Goal: Task Accomplishment & Management: Manage account settings

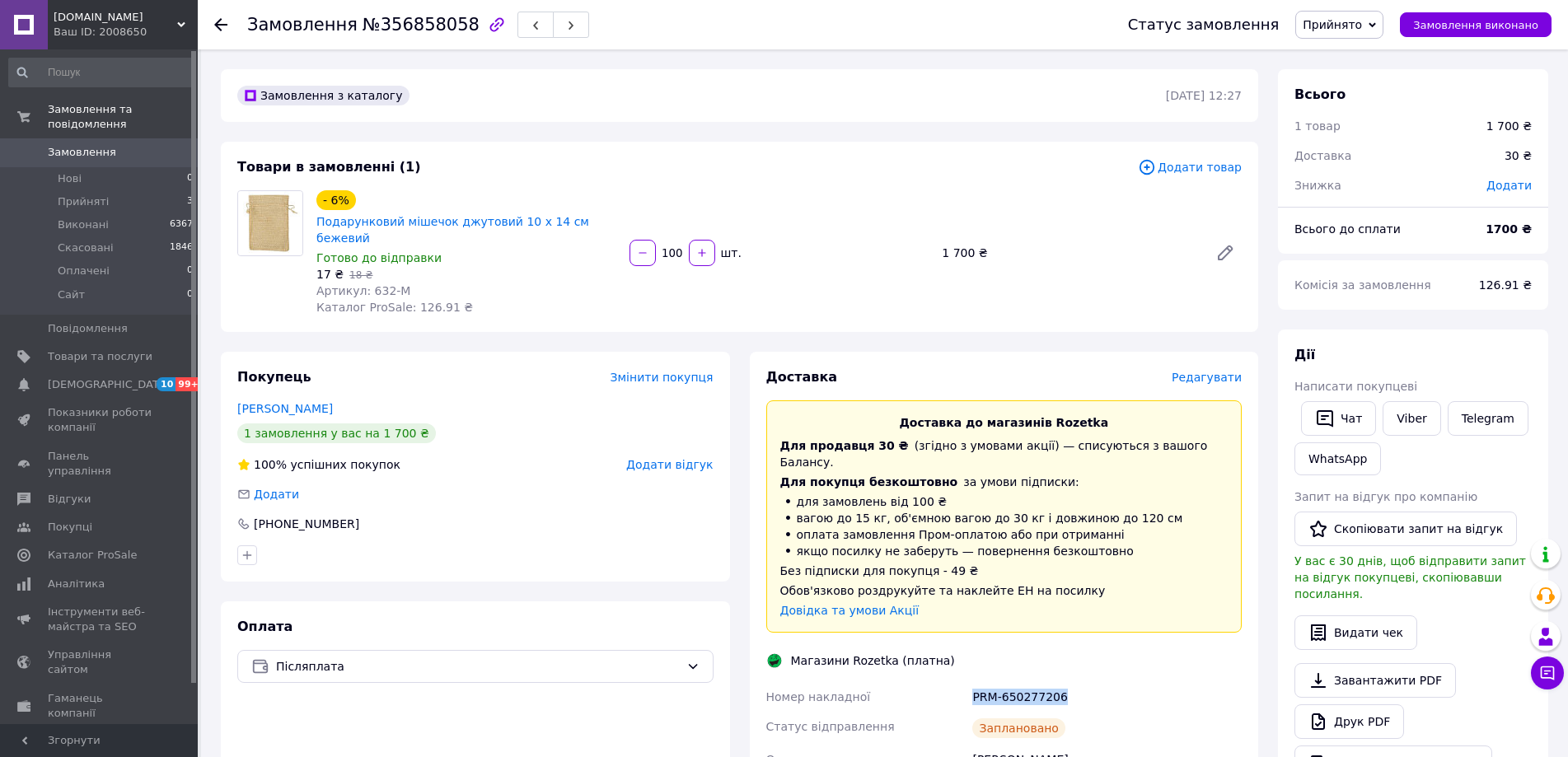
click at [131, 145] on span "Замовлення" at bounding box center [99, 152] width 105 height 15
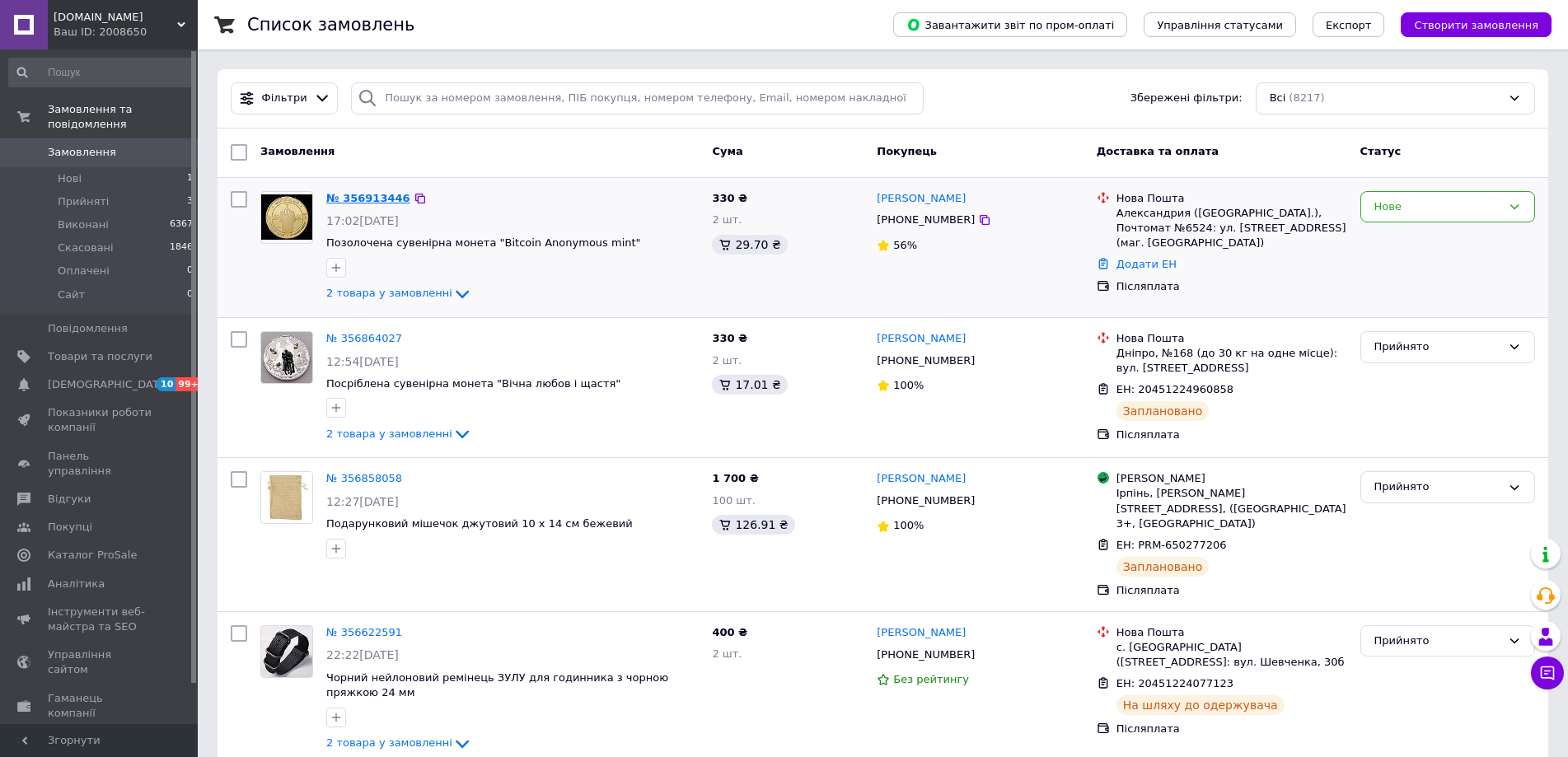
click at [374, 192] on link "№ 356913446" at bounding box center [368, 198] width 84 height 12
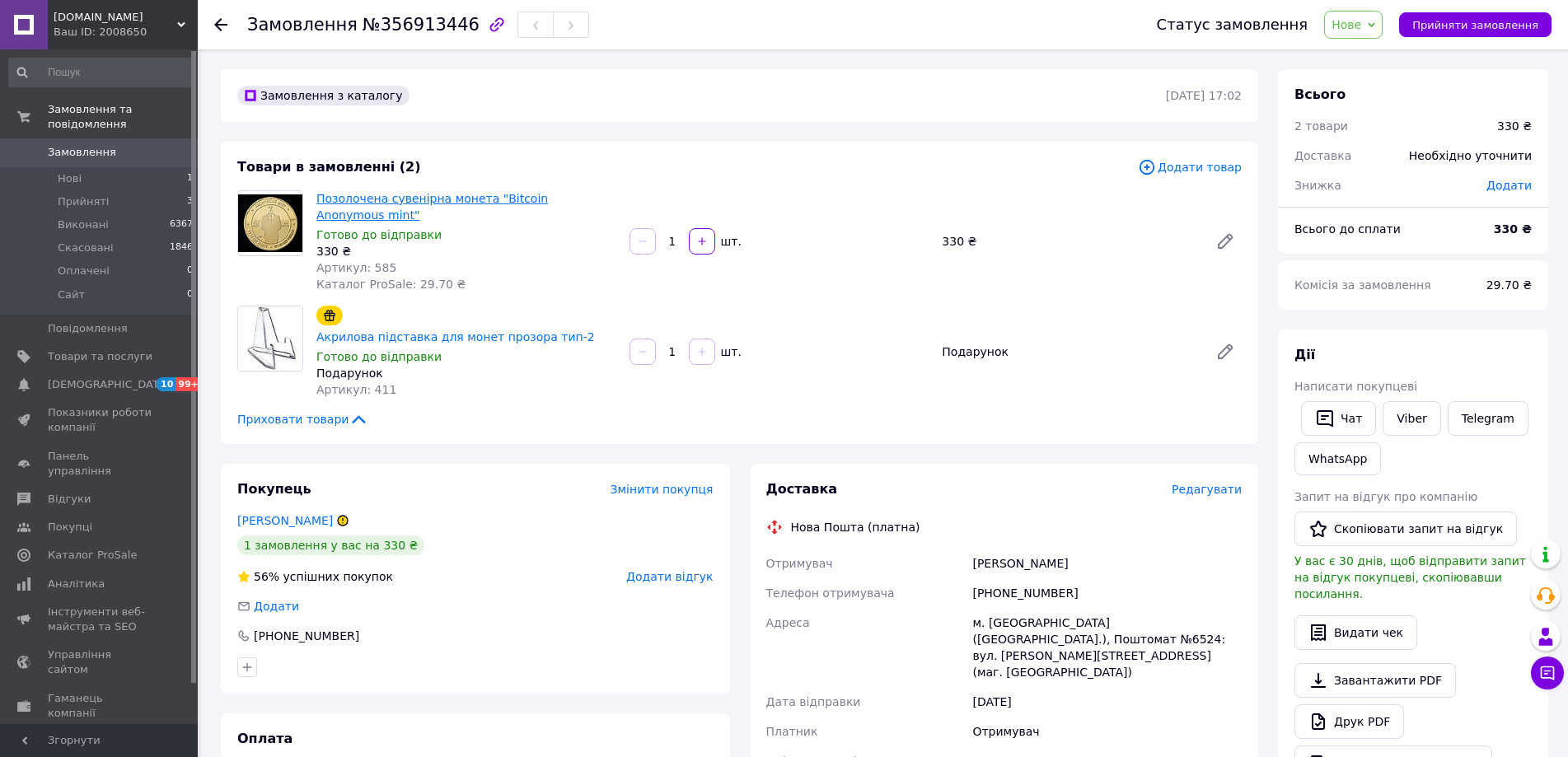
click at [387, 202] on link "Позолочена сувенірна монета "Bitcoin Anonymous mint"" at bounding box center [432, 207] width 232 height 29
click at [288, 514] on link "[PERSON_NAME]" at bounding box center [285, 520] width 95 height 13
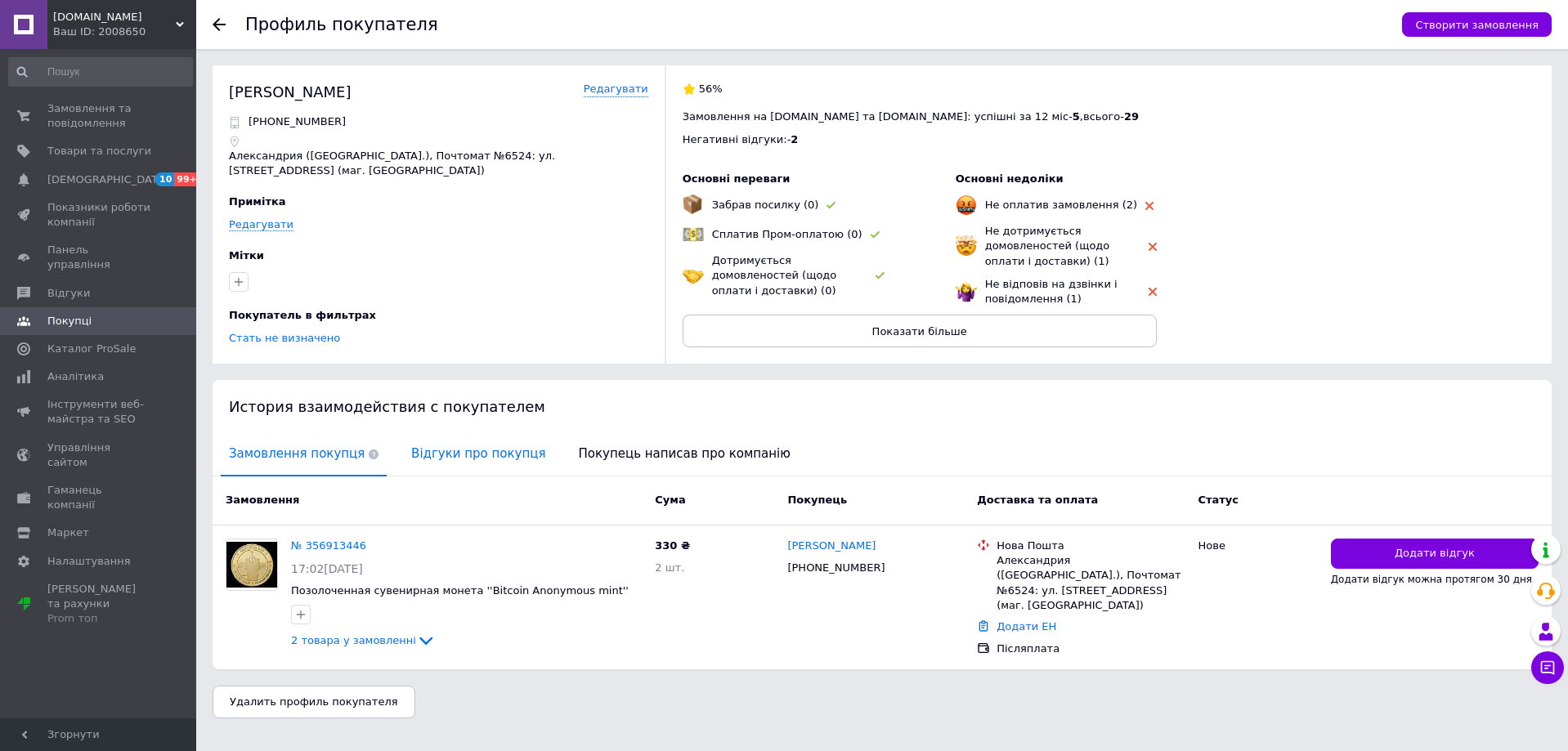
click at [437, 463] on span "Відгуки про покупця" at bounding box center [478, 454] width 150 height 42
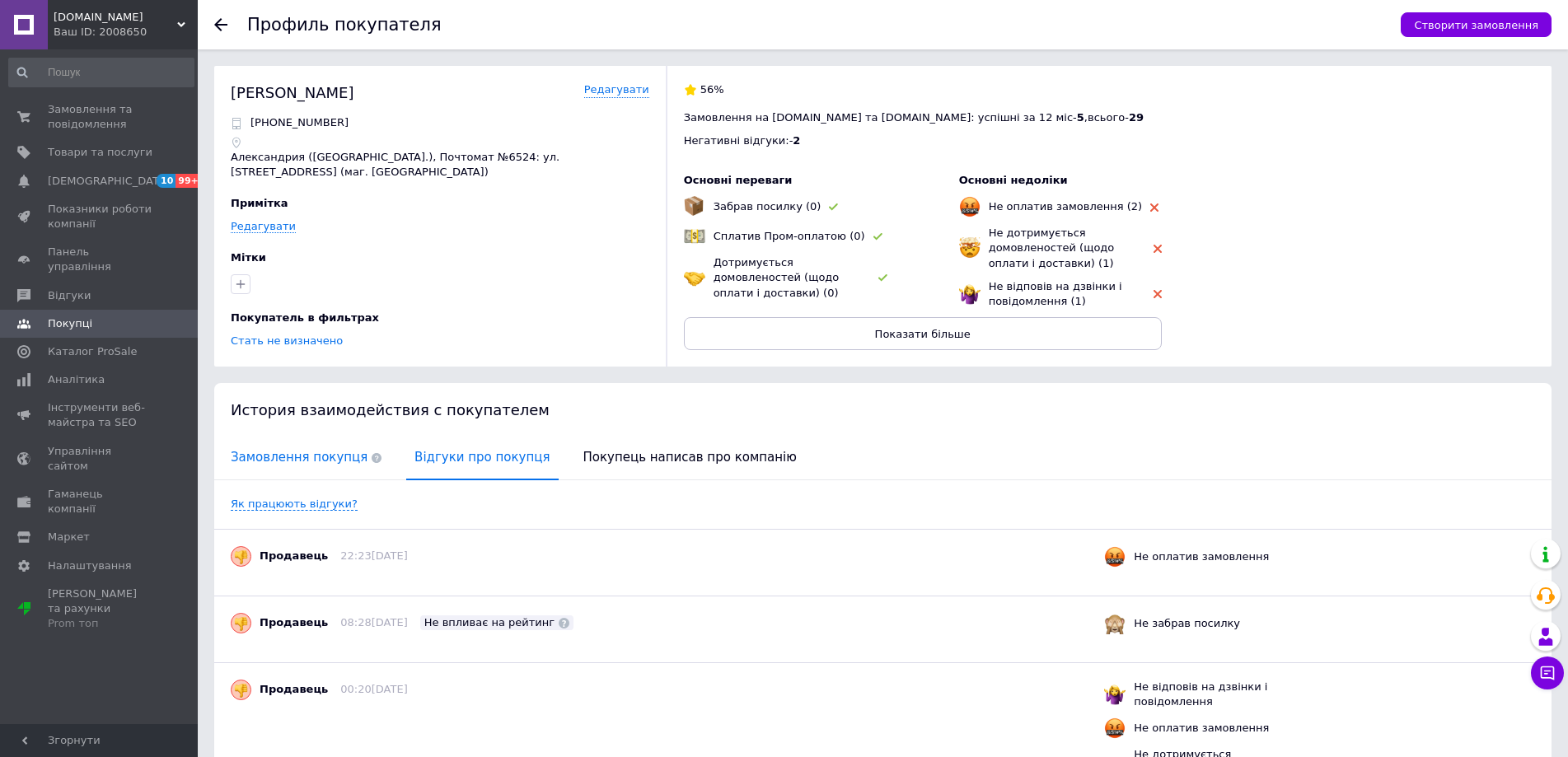
click at [287, 452] on span "Замовлення покупця" at bounding box center [305, 458] width 167 height 42
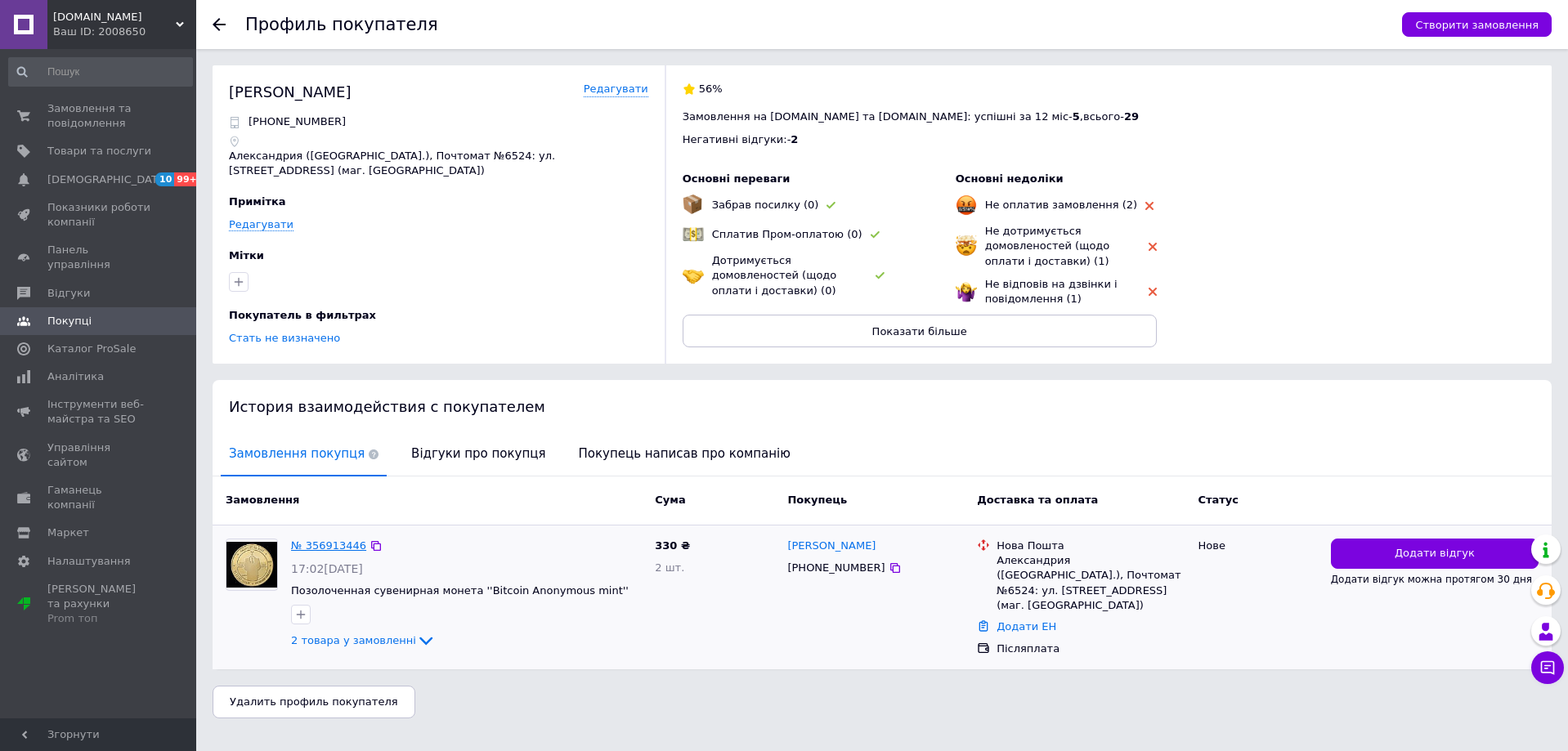
click at [336, 542] on link "№ 356913446" at bounding box center [329, 546] width 76 height 12
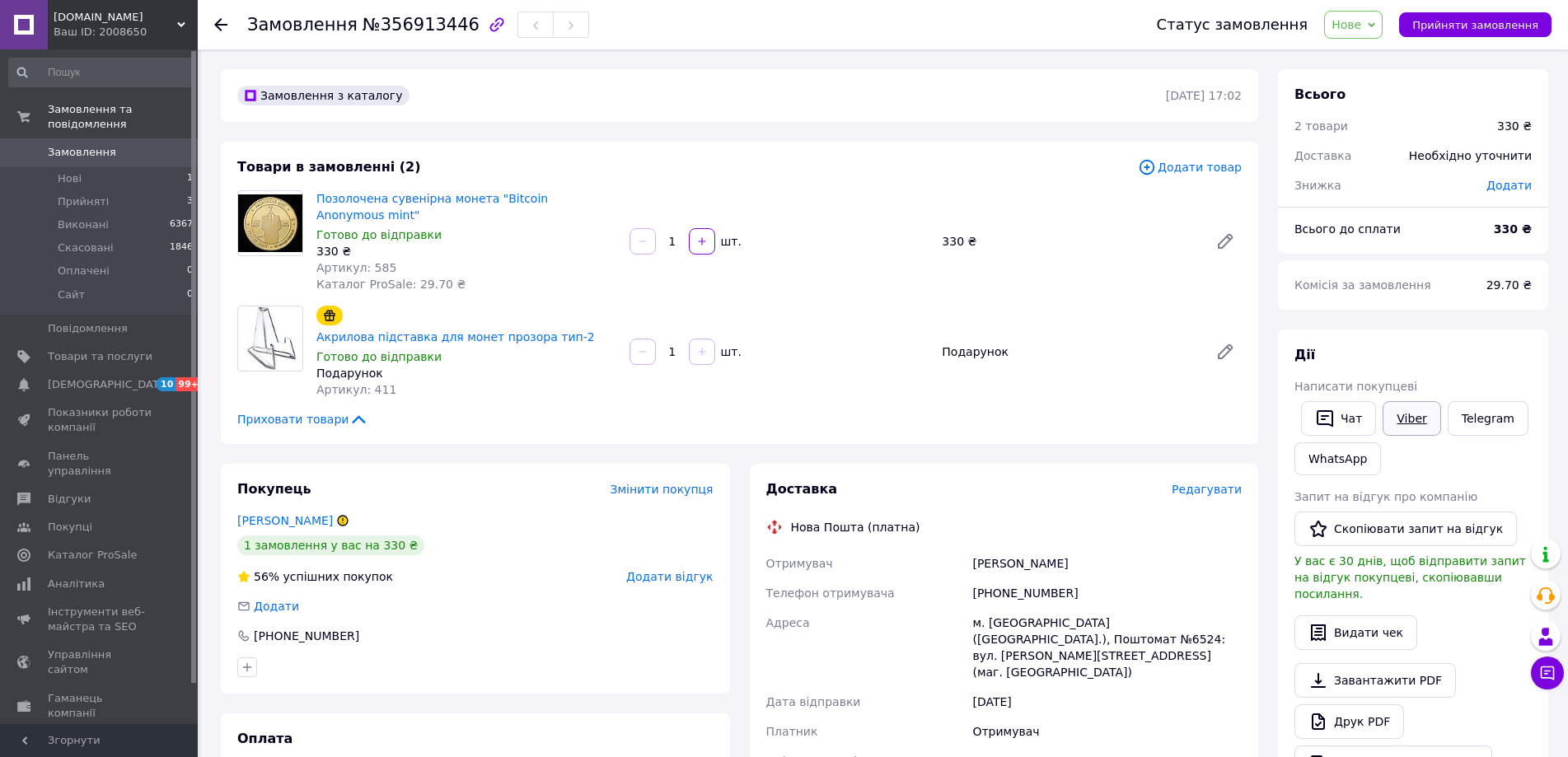
click at [1412, 409] on link "Viber" at bounding box center [1411, 419] width 58 height 35
click at [1475, 29] on span "Прийняти замовлення" at bounding box center [1475, 25] width 126 height 12
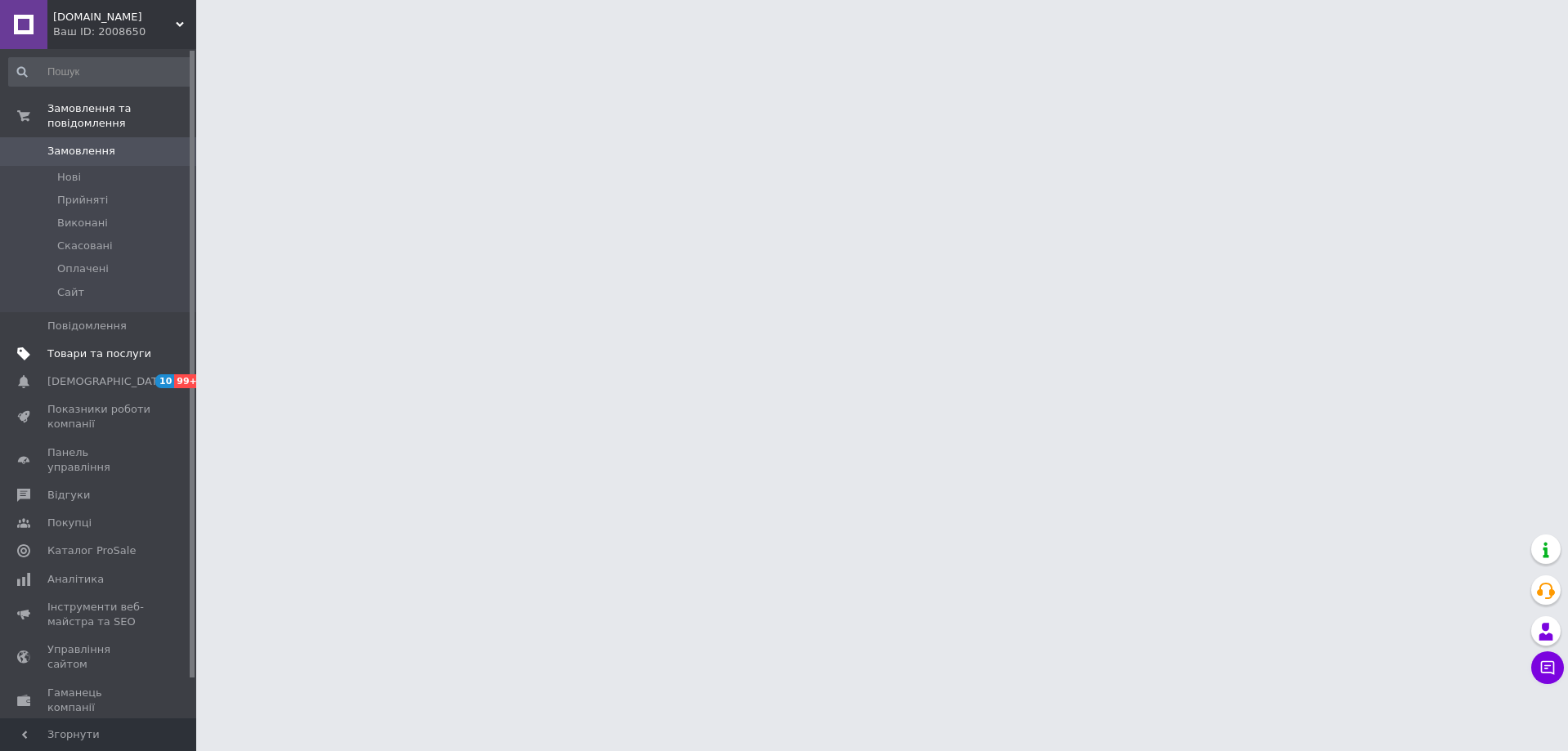
click at [142, 347] on link "Товари та послуги" at bounding box center [100, 354] width 201 height 27
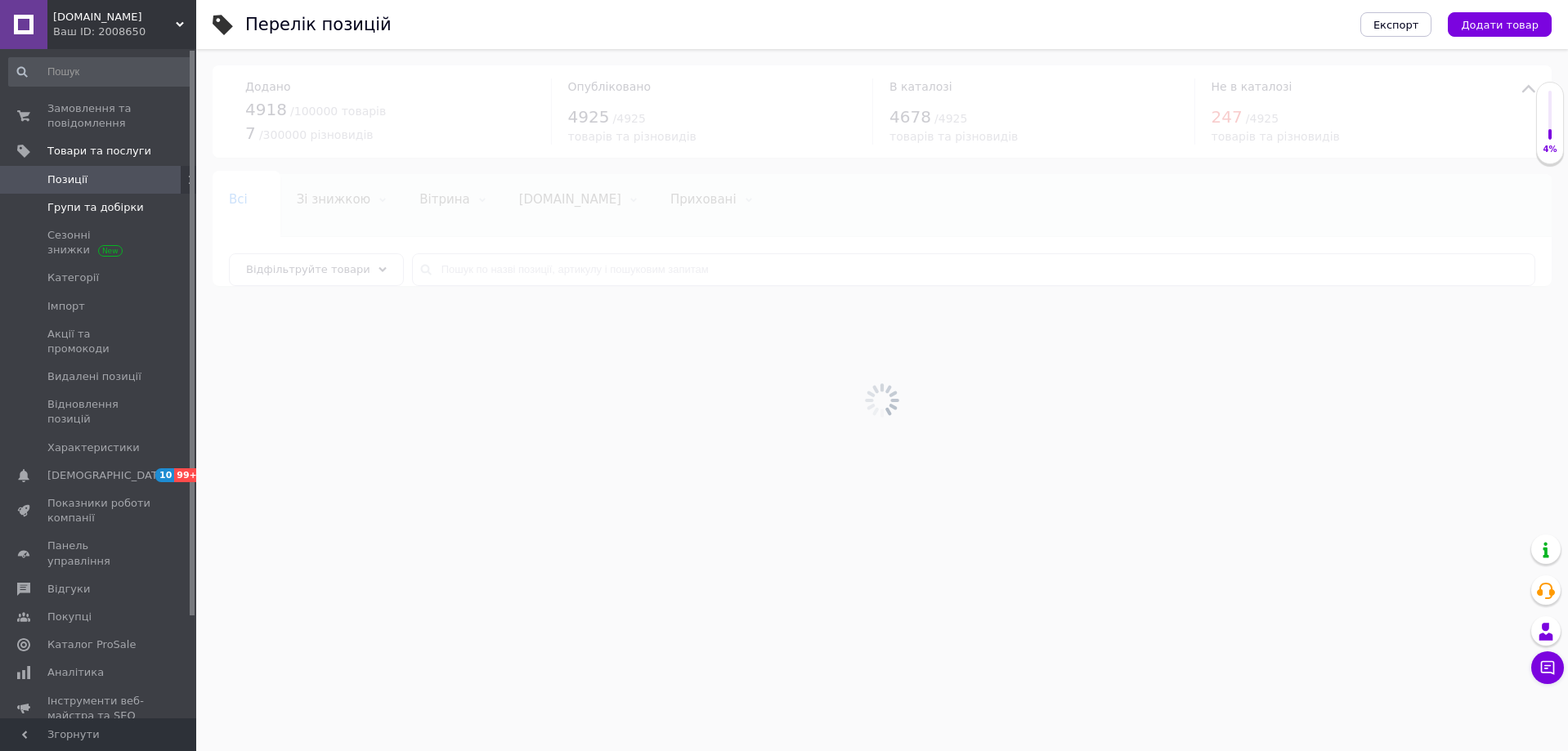
click at [119, 209] on span "Групи та добірки" at bounding box center [95, 207] width 96 height 15
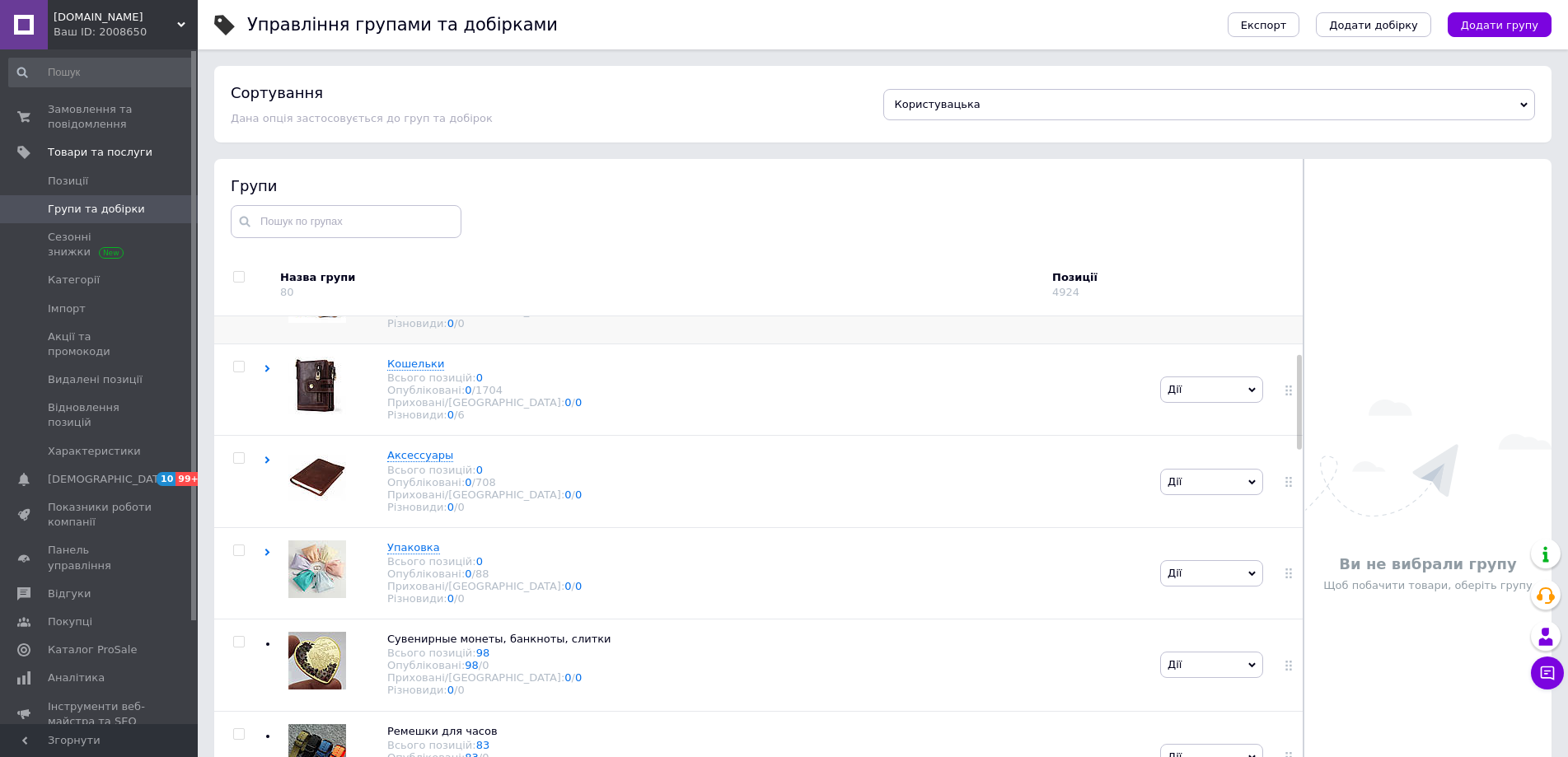
scroll to position [247, 0]
click at [412, 460] on span "Аксессуары" at bounding box center [420, 453] width 66 height 12
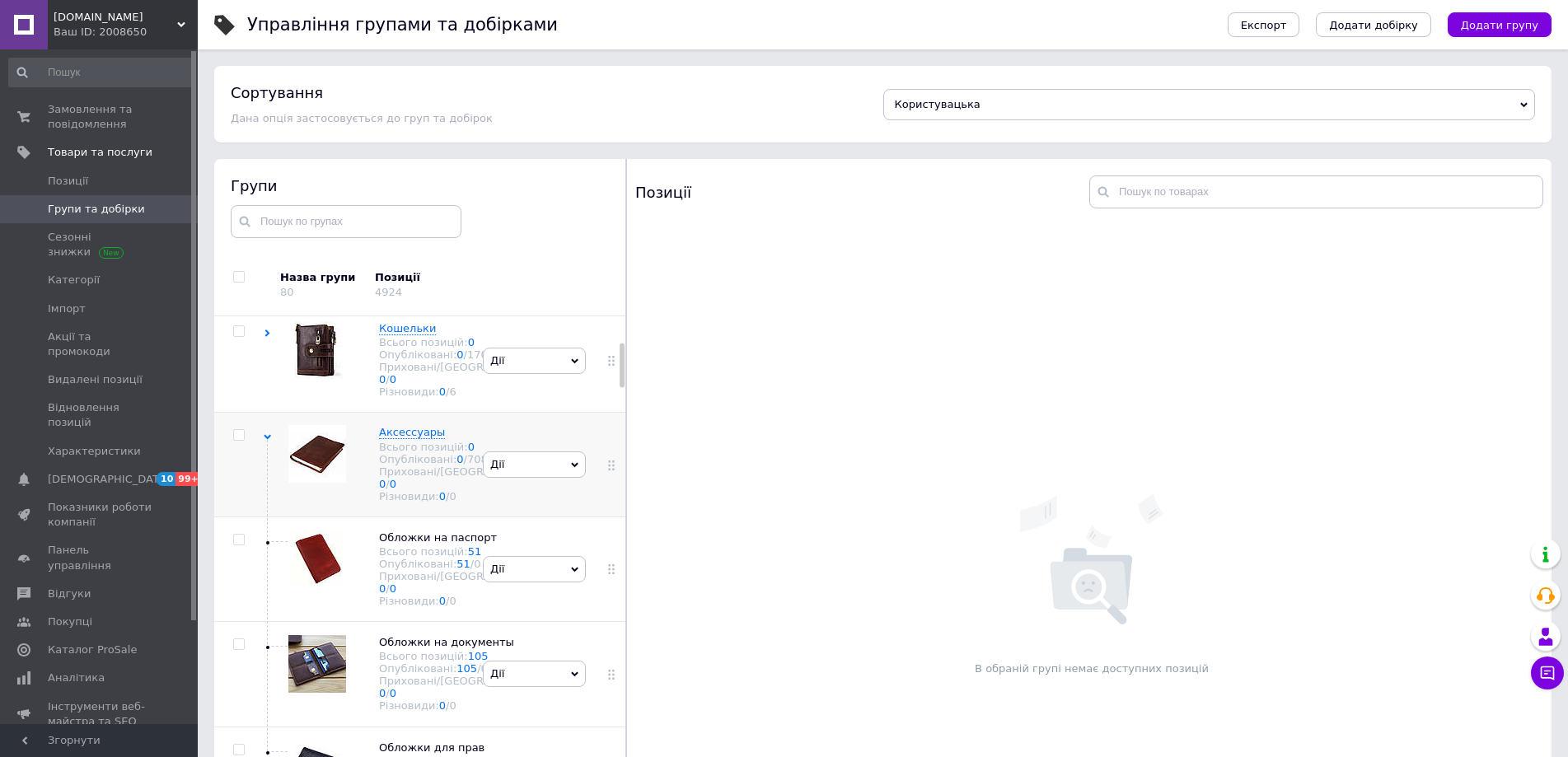
scroll to position [289, 0]
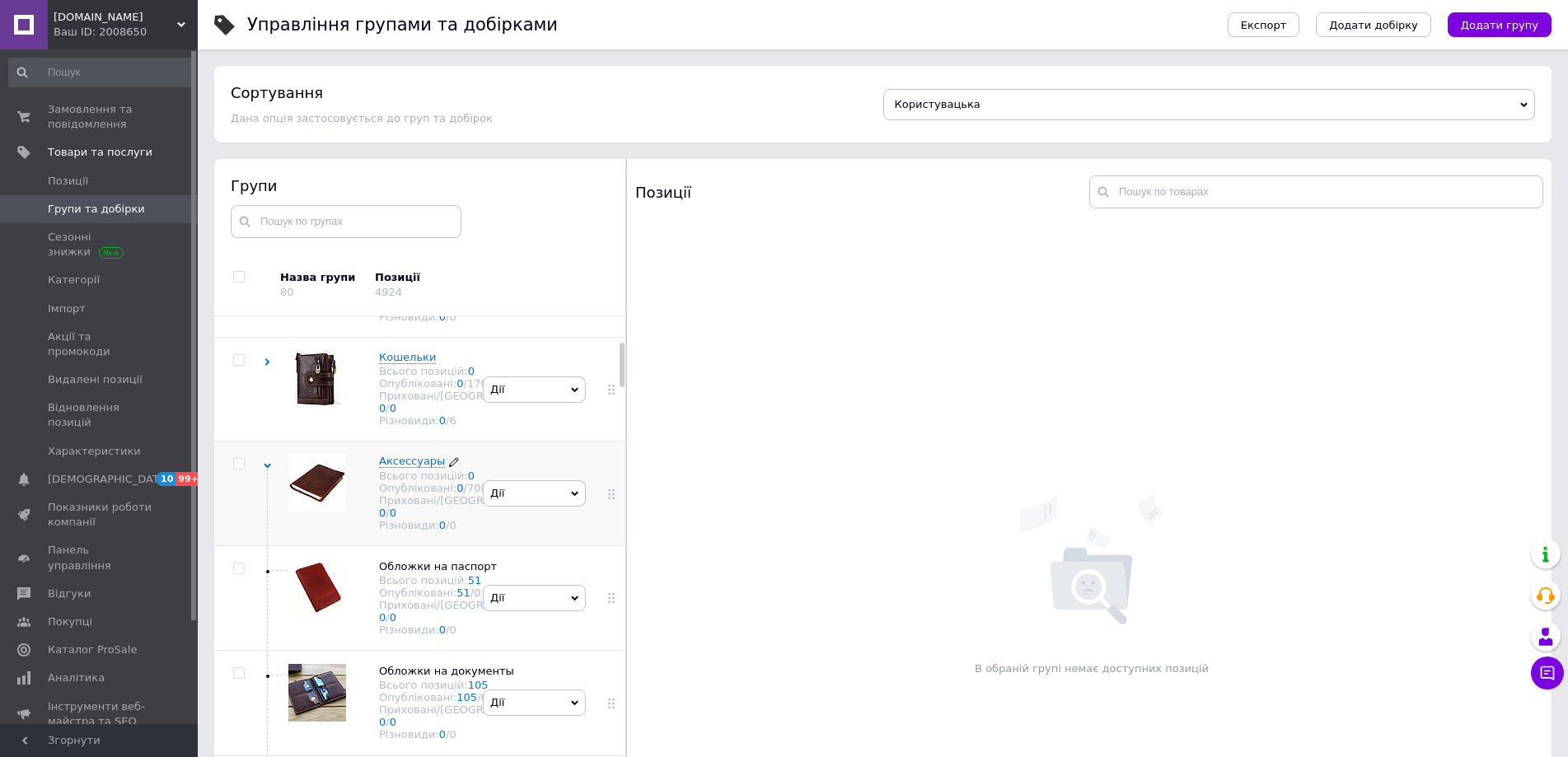
click at [413, 467] on span "Аксессуары" at bounding box center [412, 461] width 66 height 12
click at [396, 363] on span "Кошельки" at bounding box center [407, 357] width 57 height 12
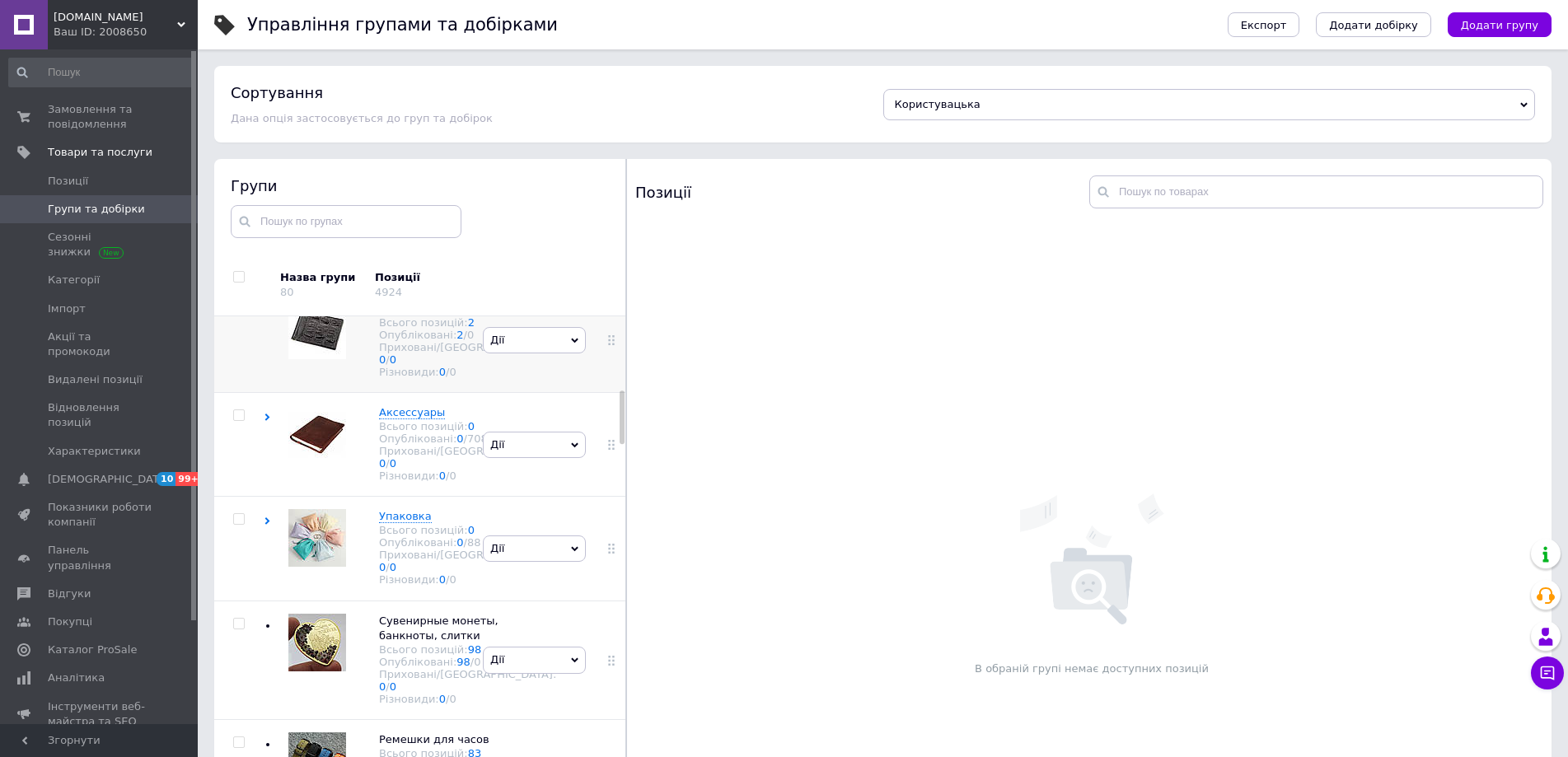
scroll to position [784, 0]
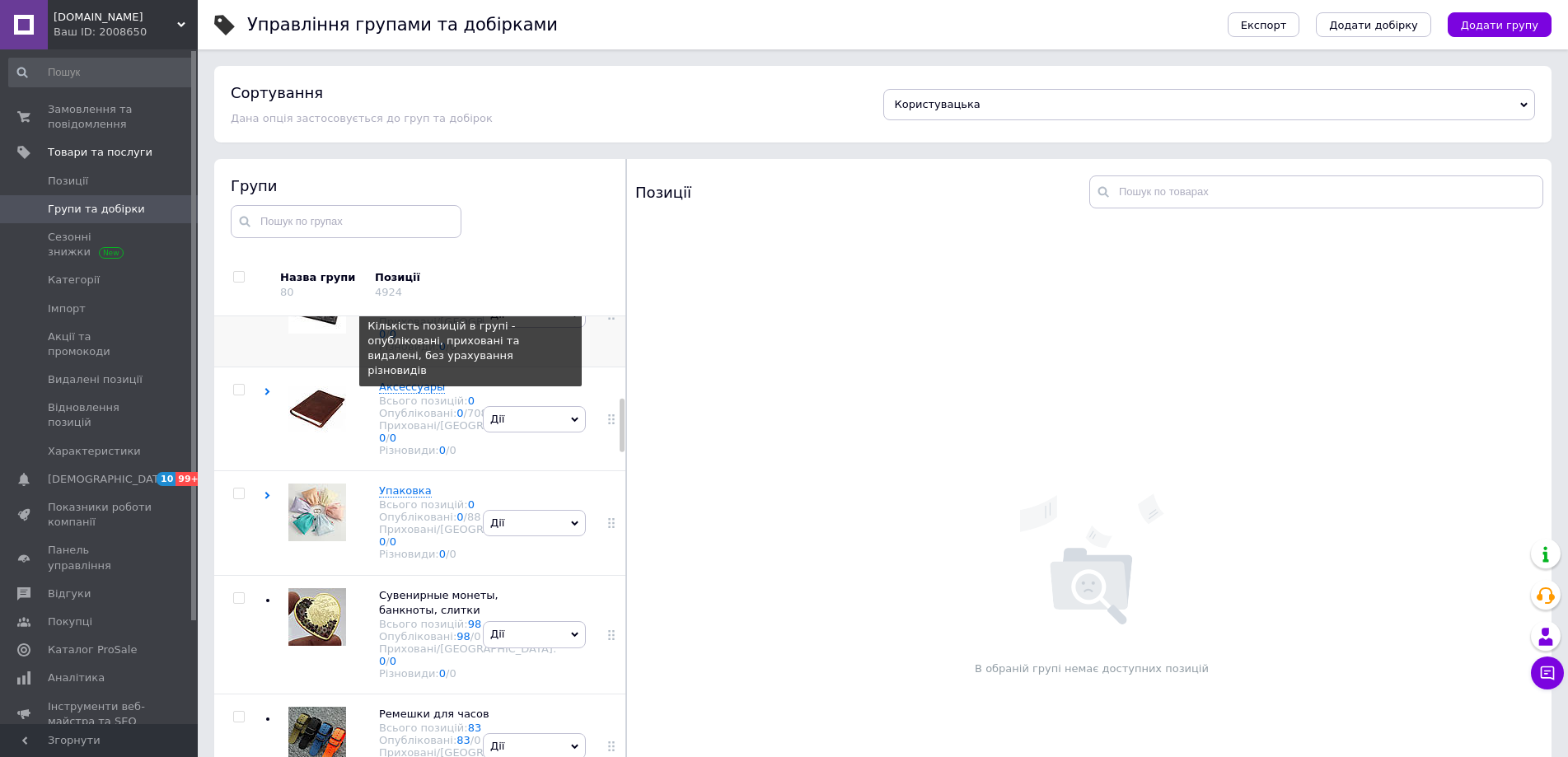
click at [468, 304] on link "2" at bounding box center [471, 297] width 7 height 12
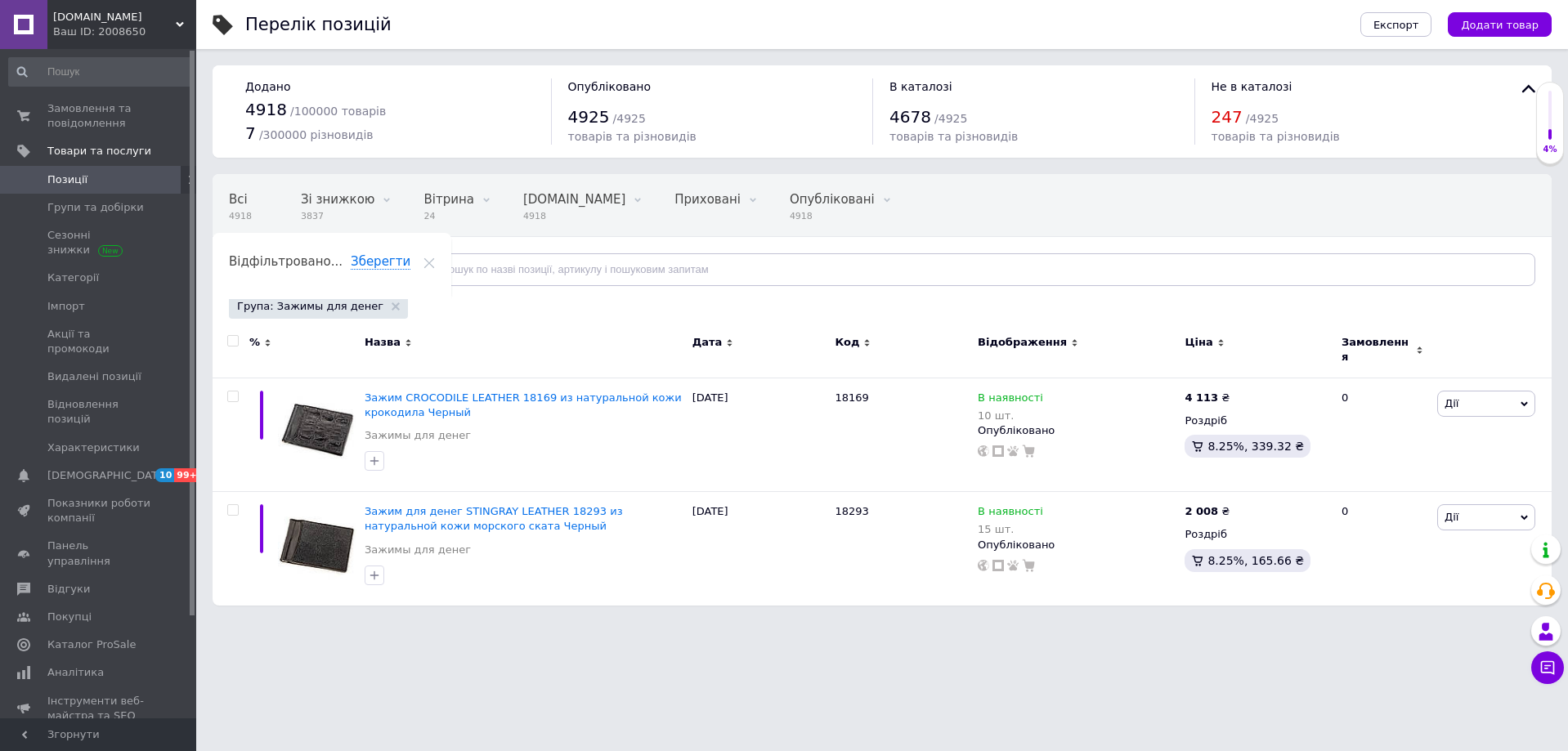
click at [233, 343] on input "checkbox" at bounding box center [233, 342] width 10 height 10
checkbox input "true"
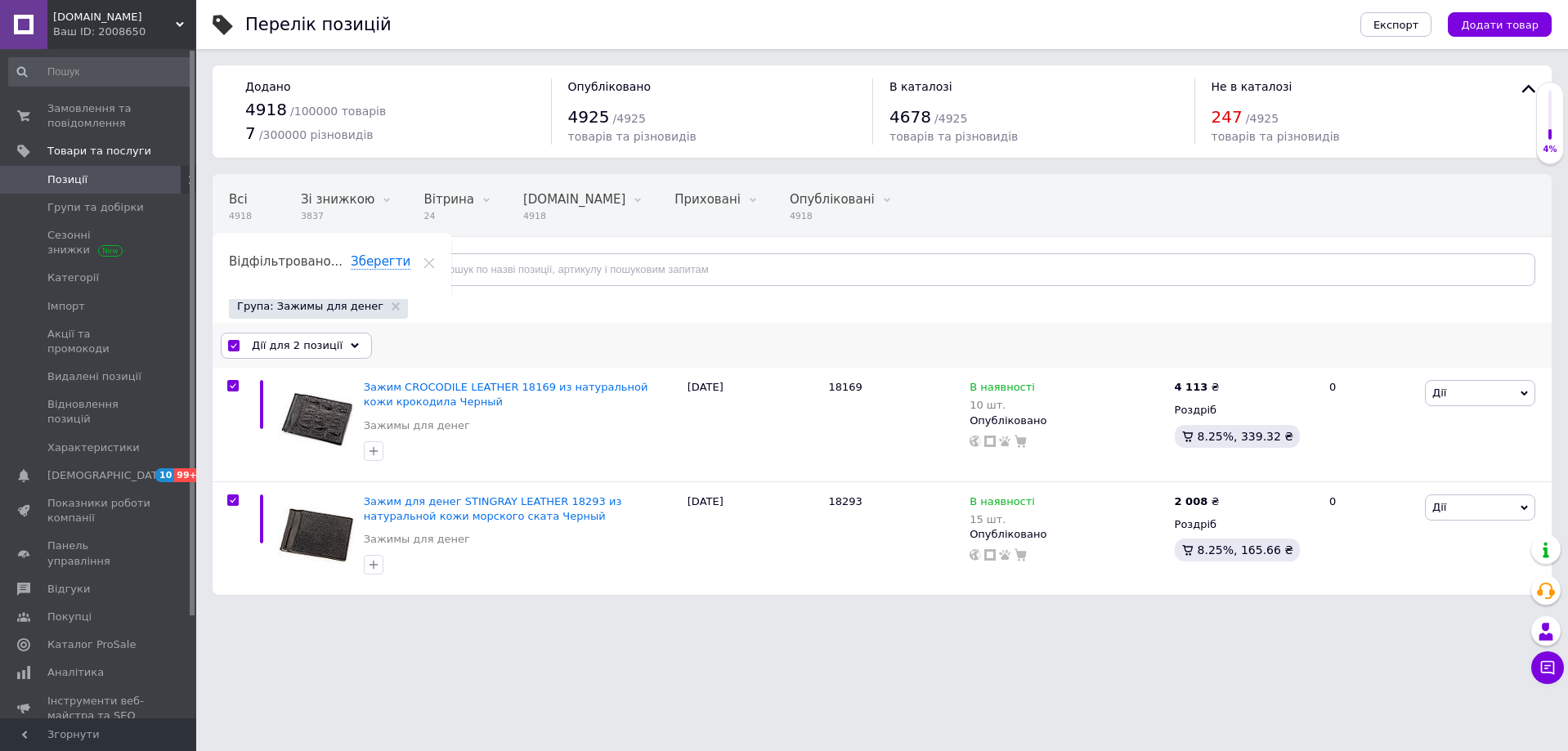
click at [272, 339] on span "Дії для 2 позиції" at bounding box center [297, 345] width 91 height 15
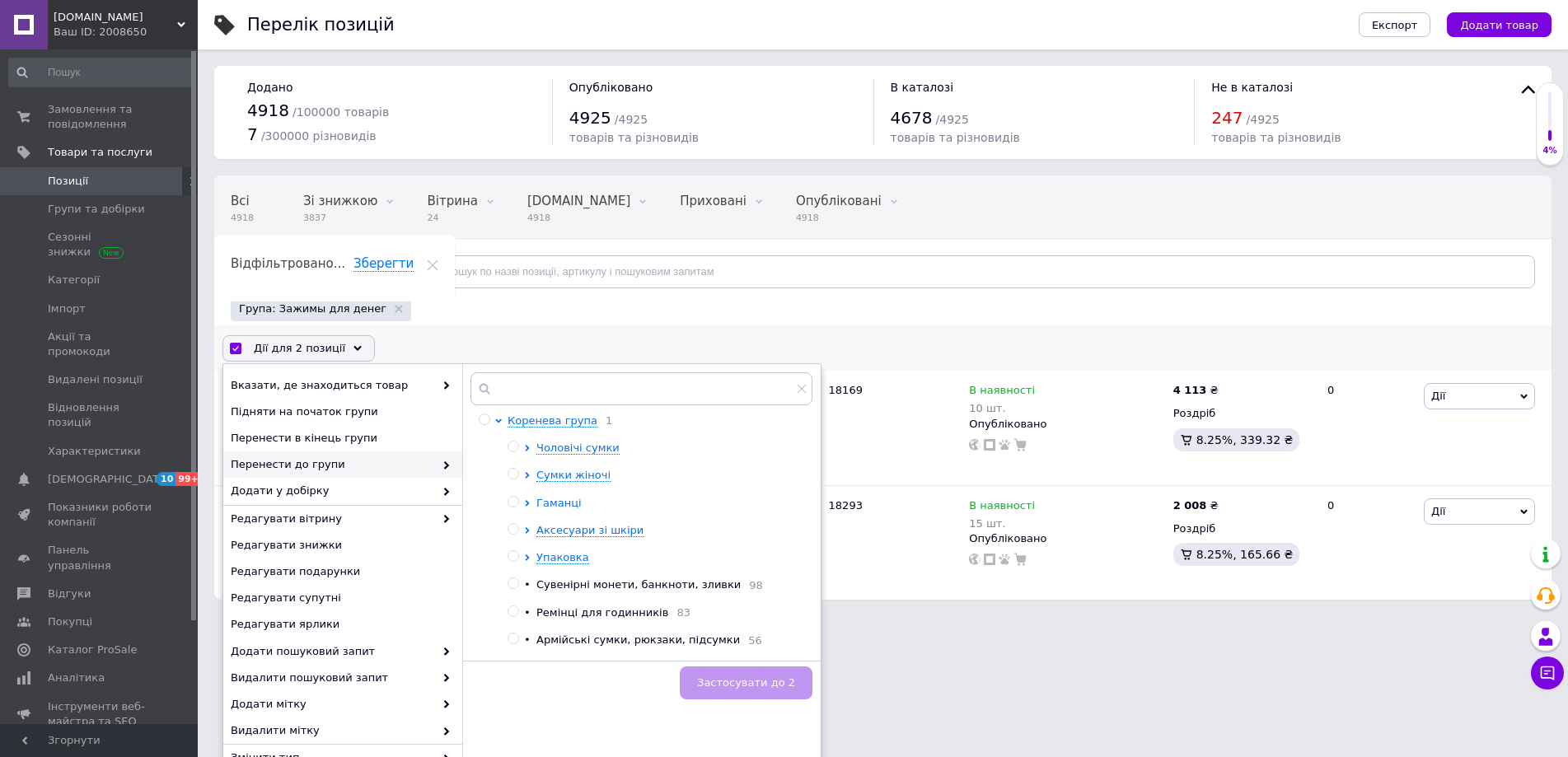
click at [554, 504] on span "Гаманці" at bounding box center [559, 503] width 45 height 12
click at [543, 587] on input "radio" at bounding box center [541, 585] width 10 height 10
radio input "true"
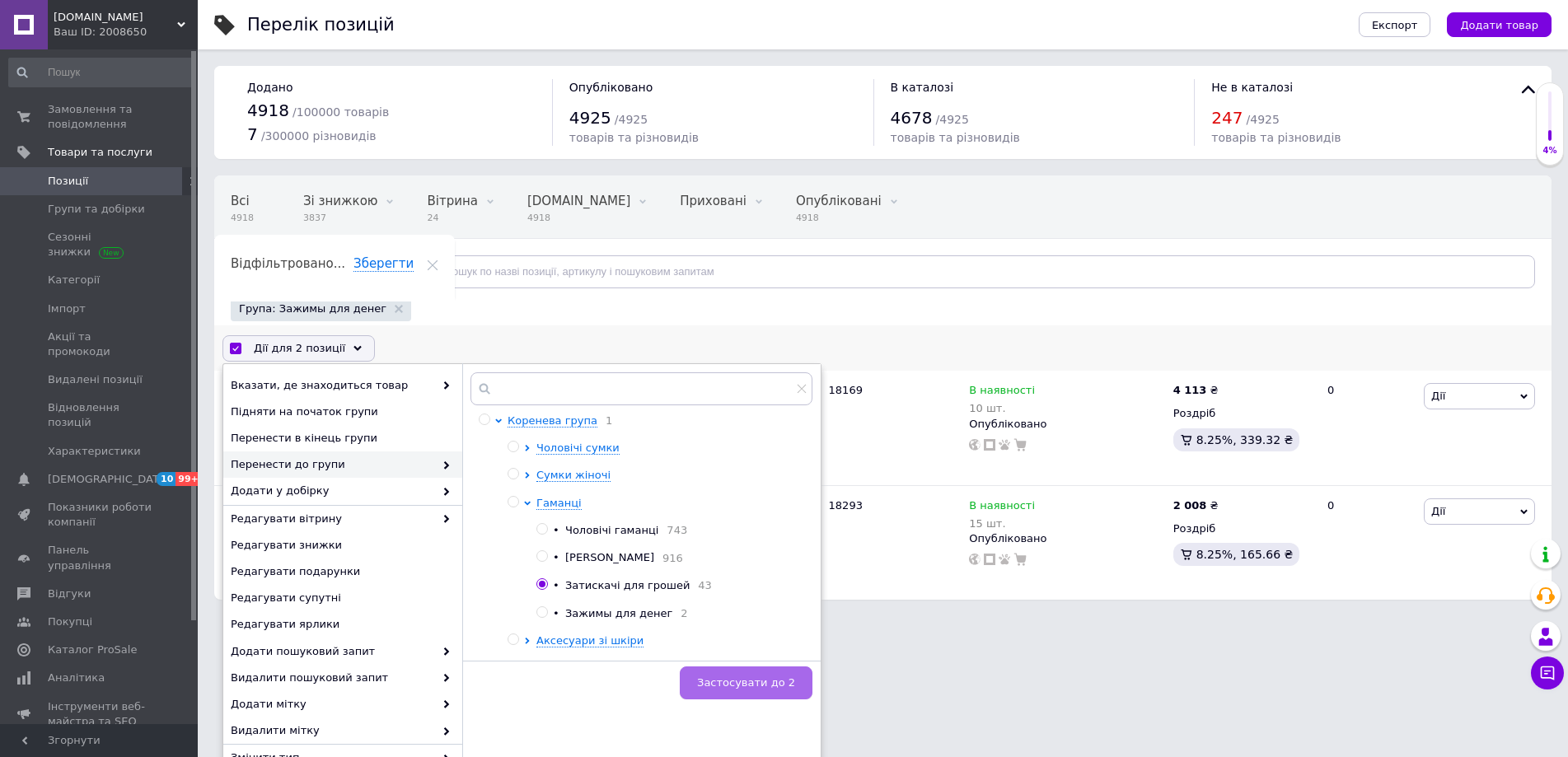
click at [715, 674] on button "Застосувати до 2" at bounding box center [746, 683] width 132 height 33
checkbox input "false"
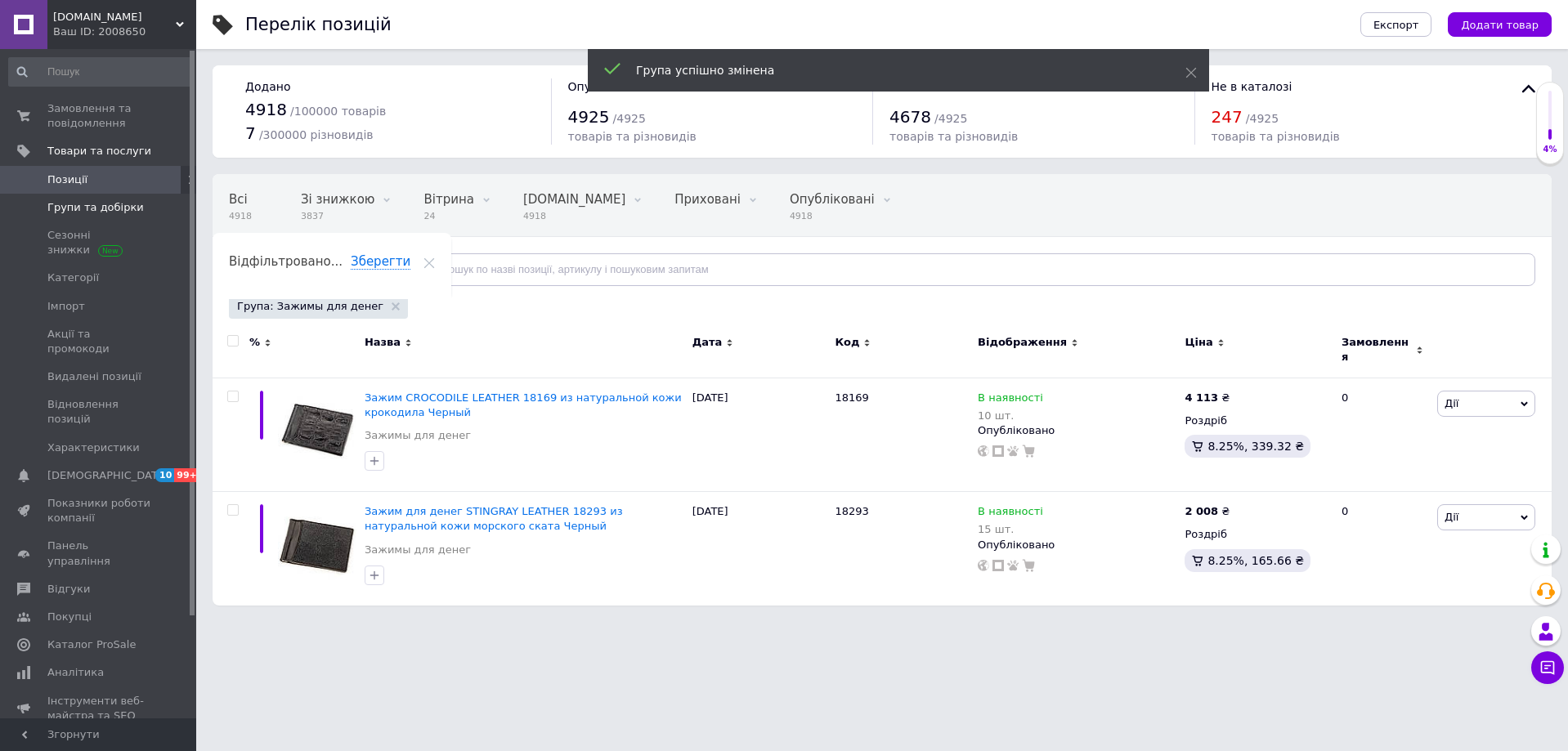
click at [153, 209] on span at bounding box center [173, 207] width 45 height 15
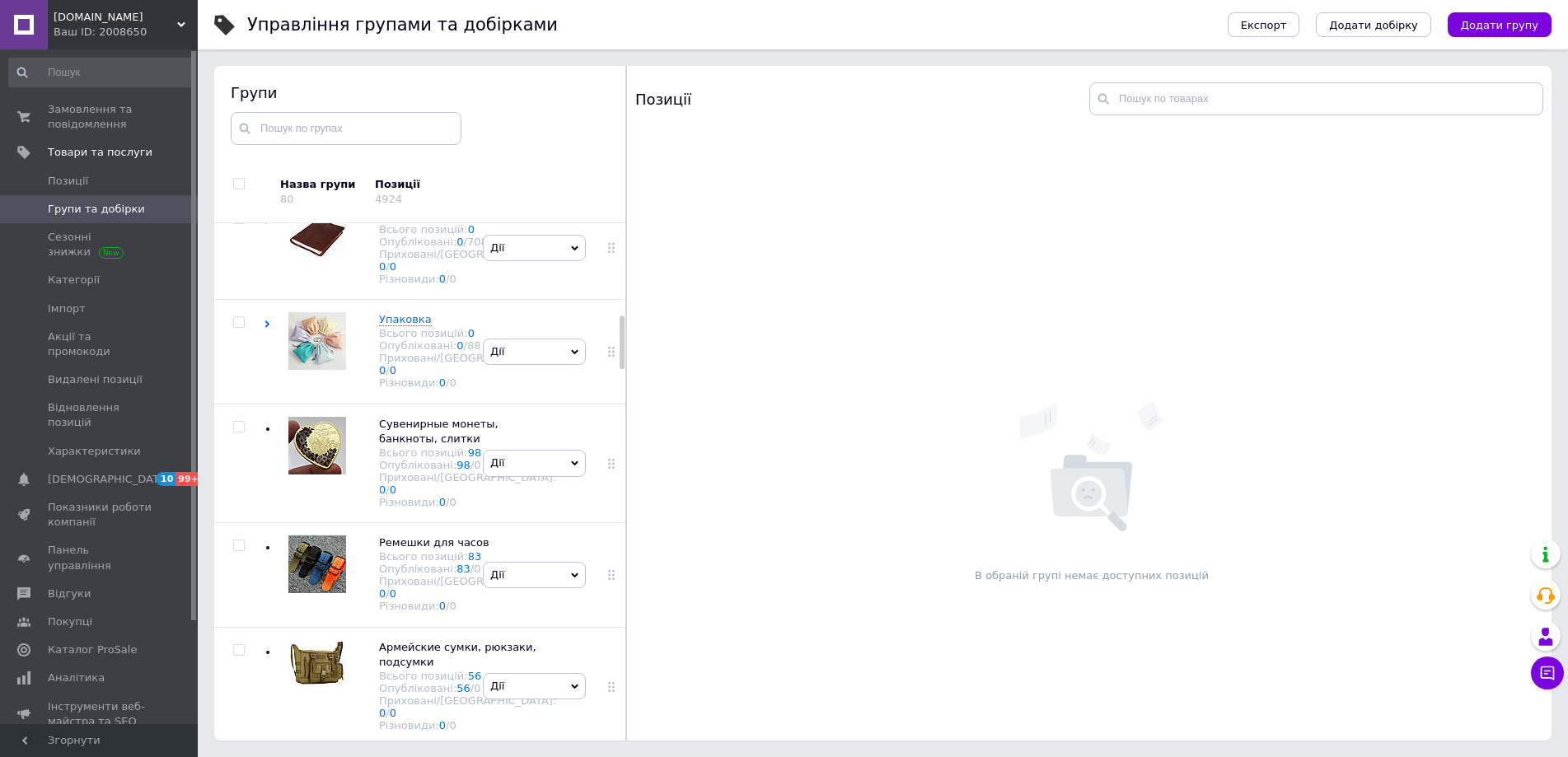
scroll to position [883, 0]
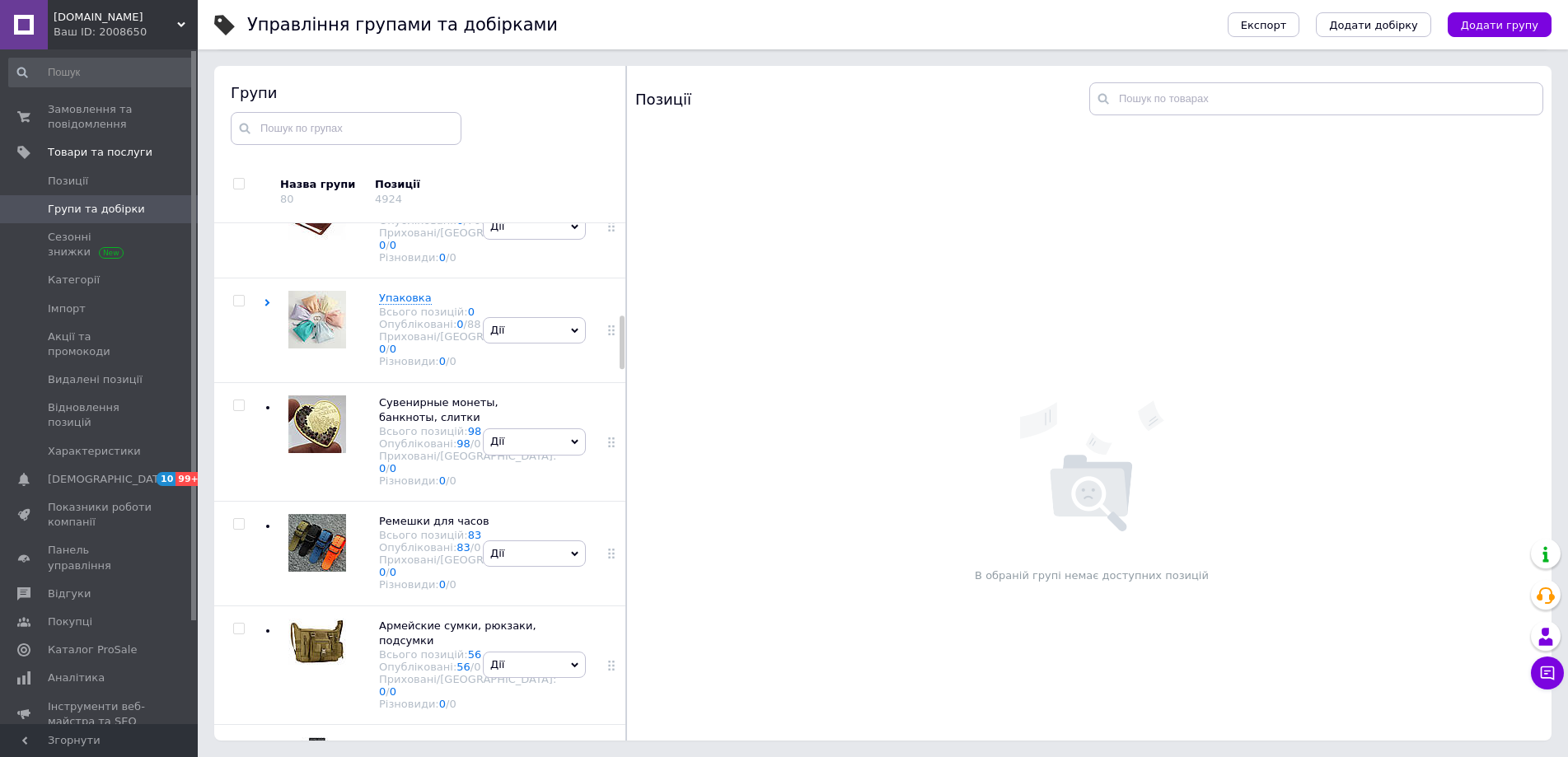
click at [575, 135] on span "Дії" at bounding box center [534, 122] width 103 height 26
click at [551, 180] on li "Приховати групу" at bounding box center [534, 161] width 101 height 38
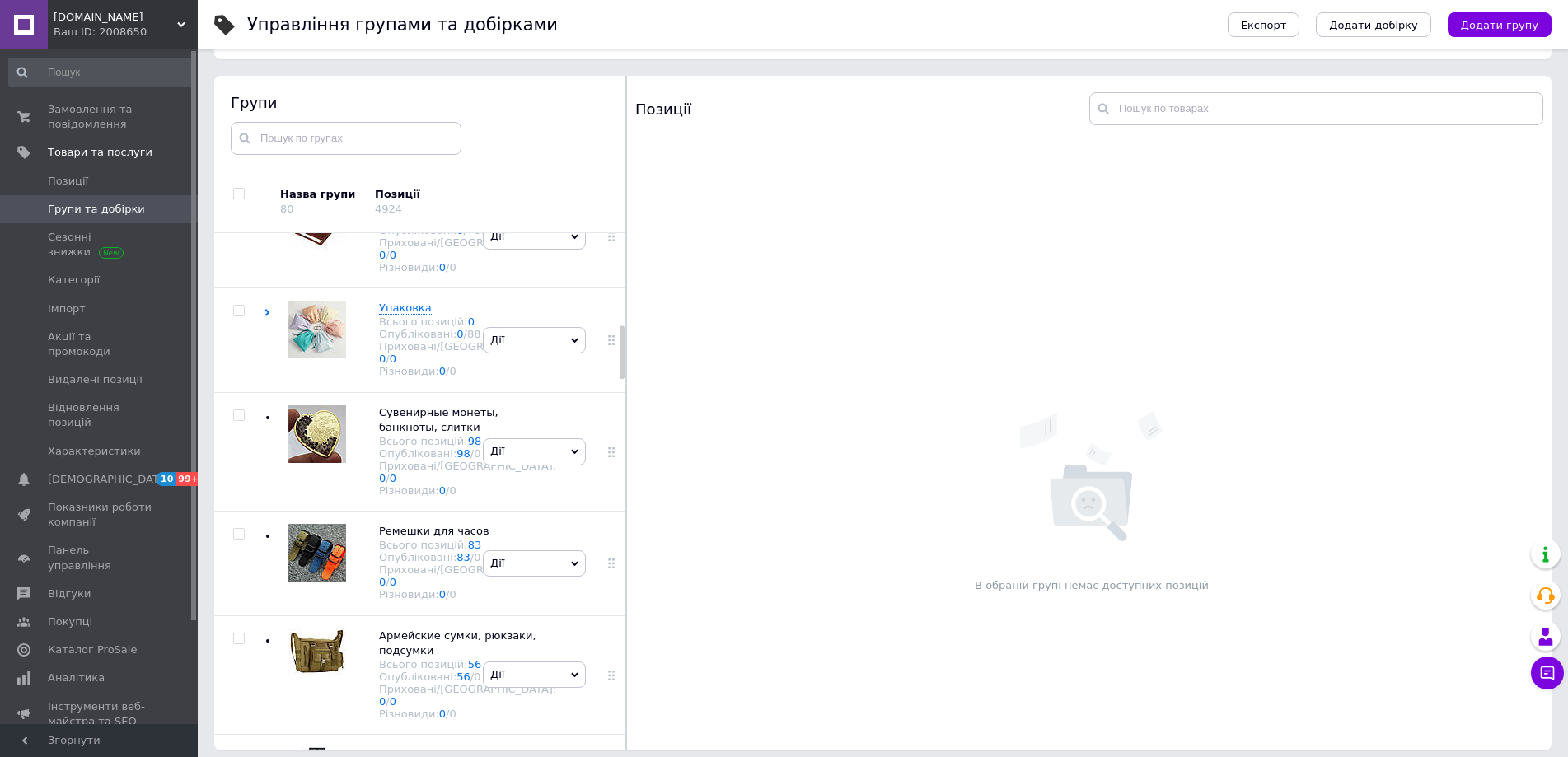
scroll to position [0, 0]
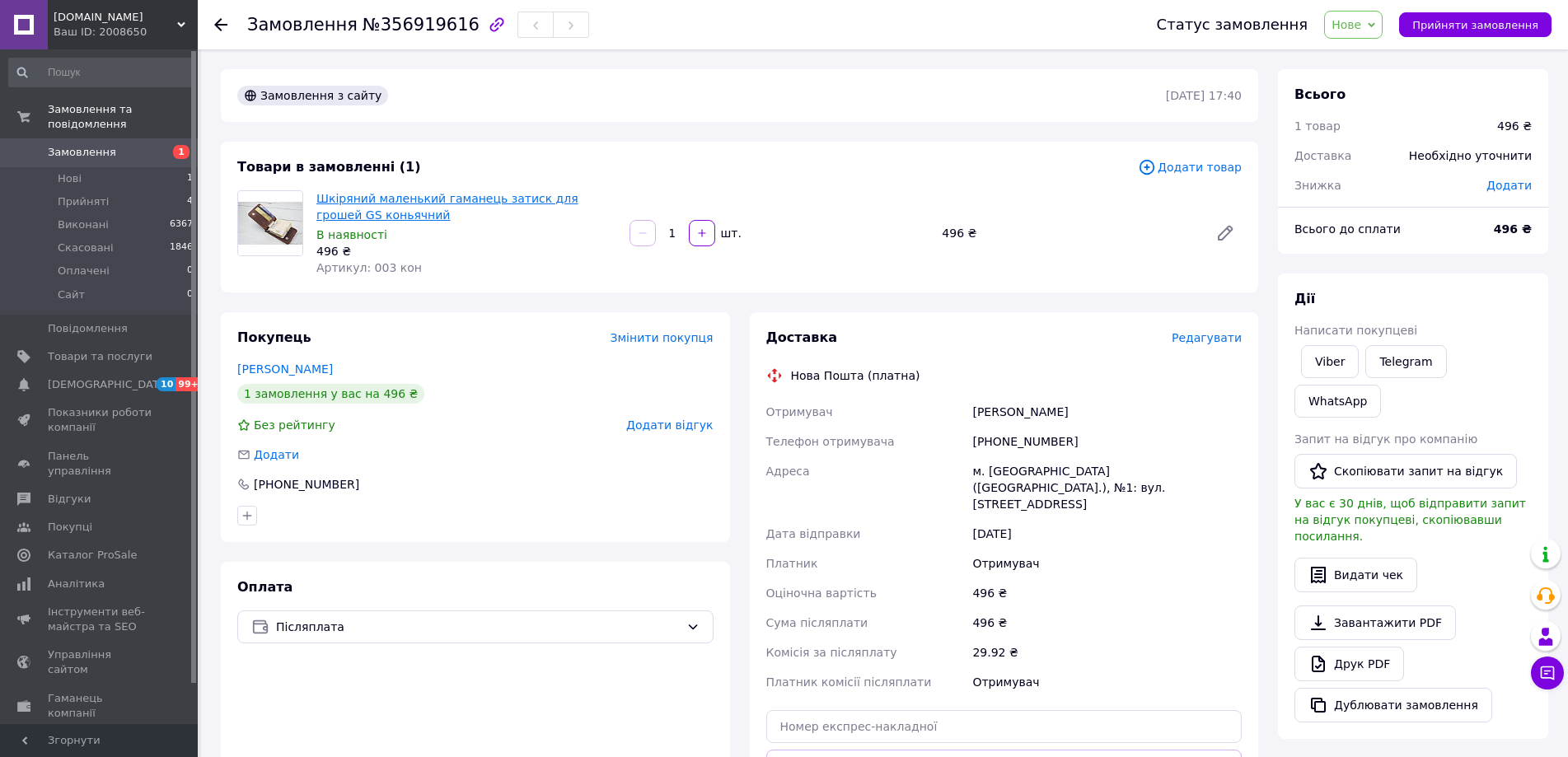
click at [460, 197] on link "Шкіряний маленький гаманець затиск для грошей GS коньячний" at bounding box center [447, 207] width 262 height 29
drag, startPoint x: 411, startPoint y: 269, endPoint x: 367, endPoint y: 268, distance: 44.0
click at [367, 268] on div "Артикул: 003 кон" at bounding box center [466, 267] width 300 height 16
copy span "003 кон"
click at [1341, 355] on link "Viber" at bounding box center [1329, 362] width 58 height 33
